Goal: Task Accomplishment & Management: Manage account settings

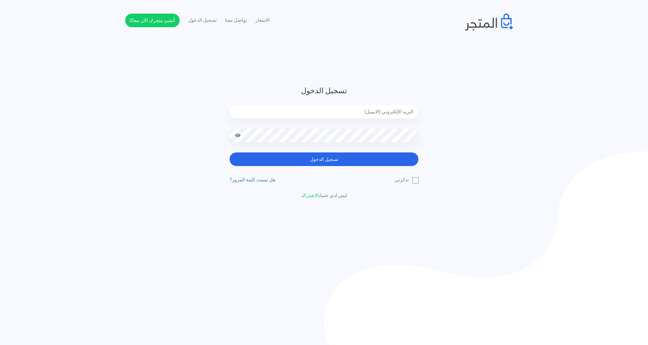
type input "[EMAIL_ADDRESS][DOMAIN_NAME]"
drag, startPoint x: 310, startPoint y: 151, endPoint x: 310, endPoint y: 158, distance: 6.5
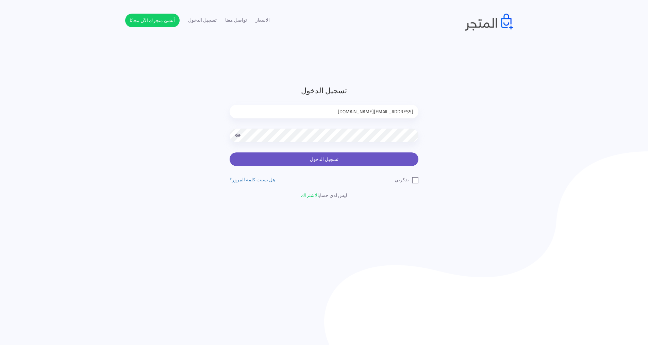
click at [310, 151] on div at bounding box center [324, 141] width 189 height 24
click at [310, 165] on button "تسجيل الدخول" at bounding box center [324, 159] width 189 height 14
click at [309, 161] on button "تسجيل الدخول" at bounding box center [324, 159] width 189 height 14
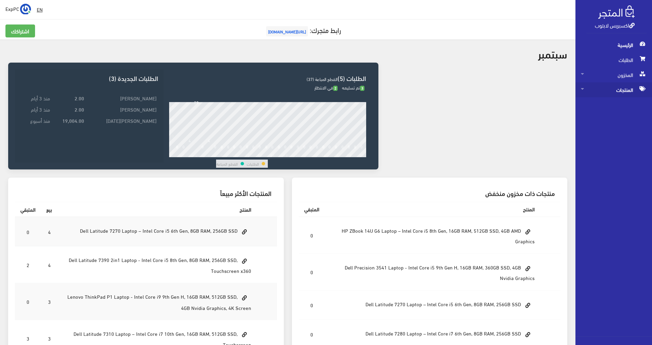
click at [623, 85] on span "المنتجات" at bounding box center [614, 89] width 66 height 15
